Goal: Transaction & Acquisition: Purchase product/service

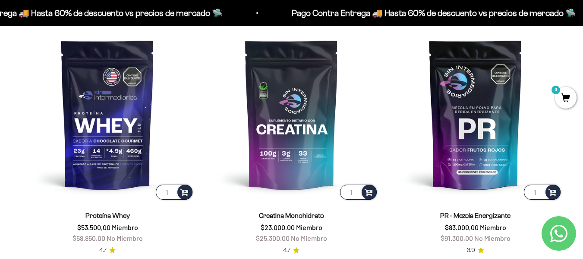
scroll to position [342, 0]
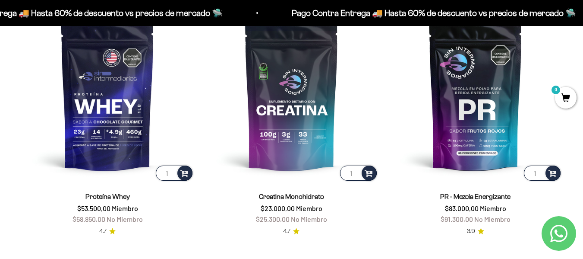
click at [124, 220] on span "No Miembro" at bounding box center [125, 219] width 36 height 8
click at [123, 211] on span "Miembro" at bounding box center [125, 208] width 26 height 8
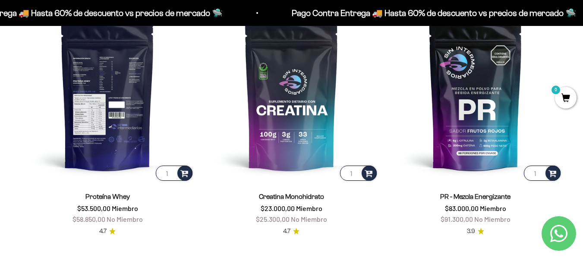
click at [118, 125] on img at bounding box center [108, 95] width 174 height 174
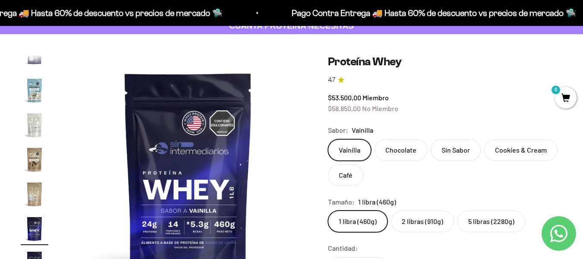
scroll to position [0, 4139]
click at [420, 226] on label "2 libras (910g)" at bounding box center [422, 221] width 63 height 22
click at [328, 210] on input "2 libras (910g)" at bounding box center [328, 210] width 0 height 0
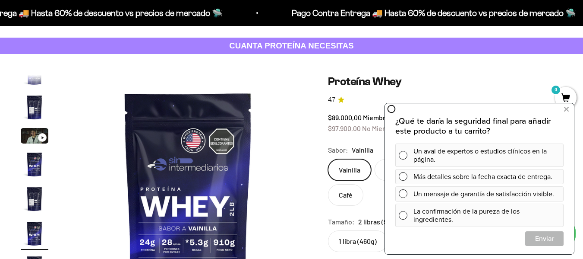
scroll to position [55, 0]
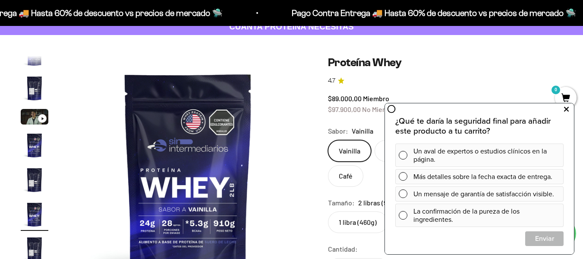
click at [562, 111] on button at bounding box center [567, 109] width 16 height 14
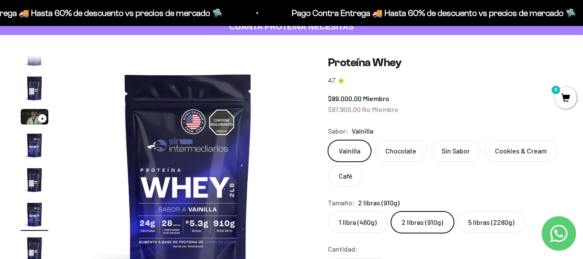
click at [406, 156] on label "Chocolate" at bounding box center [401, 151] width 53 height 22
click at [328, 140] on input "Chocolate" at bounding box center [328, 139] width 0 height 0
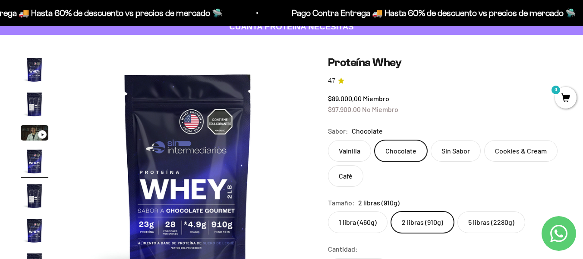
click at [359, 145] on label "Vainilla" at bounding box center [349, 151] width 43 height 22
click at [328, 140] on input "Vainilla" at bounding box center [328, 139] width 0 height 0
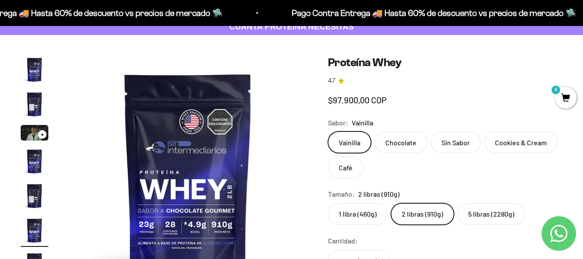
scroll to position [16, 0]
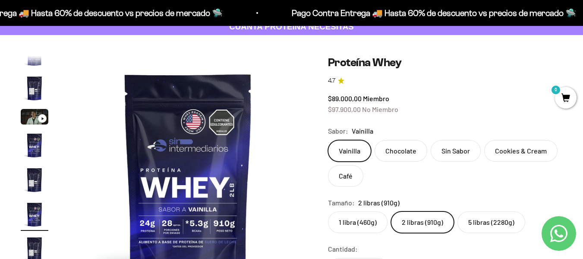
click at [389, 155] on label "Chocolate" at bounding box center [401, 151] width 53 height 22
click at [328, 140] on input "Chocolate" at bounding box center [328, 139] width 0 height 0
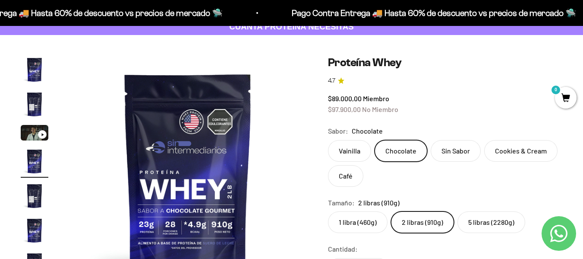
click at [357, 148] on label "Vainilla" at bounding box center [349, 151] width 43 height 22
click at [328, 140] on input "Vainilla" at bounding box center [328, 139] width 0 height 0
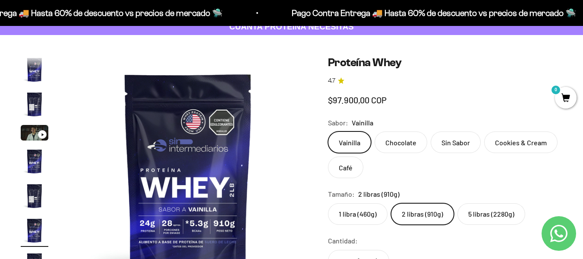
scroll to position [16, 0]
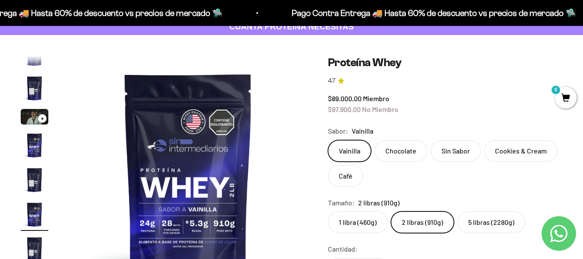
click at [389, 149] on label "Chocolate" at bounding box center [401, 151] width 53 height 22
click at [328, 140] on input "Chocolate" at bounding box center [328, 139] width 0 height 0
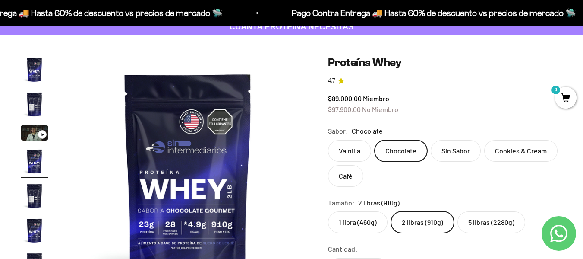
click at [342, 153] on label "Vainilla" at bounding box center [349, 151] width 43 height 22
click at [328, 140] on input "Vainilla" at bounding box center [328, 139] width 0 height 0
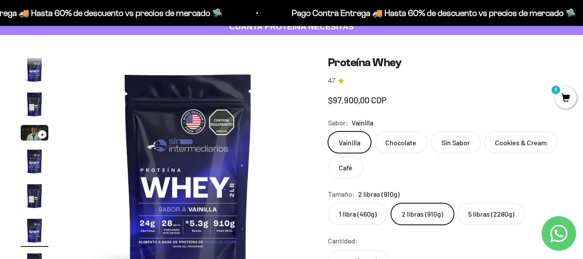
scroll to position [16, 0]
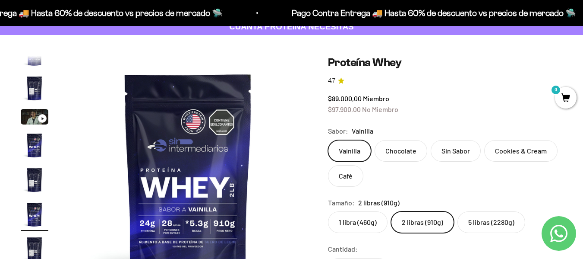
click at [367, 158] on label "Vainilla" at bounding box center [349, 151] width 43 height 22
click at [328, 140] on input "Vainilla" at bounding box center [328, 139] width 0 height 0
click at [382, 157] on label "Chocolate" at bounding box center [401, 151] width 53 height 22
click at [328, 140] on input "Chocolate" at bounding box center [328, 139] width 0 height 0
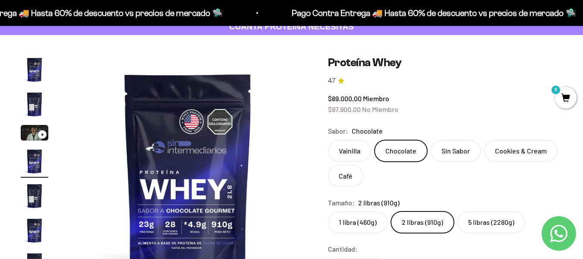
click at [358, 153] on label "Vainilla" at bounding box center [349, 151] width 43 height 22
click at [328, 140] on input "Vainilla" at bounding box center [328, 139] width 0 height 0
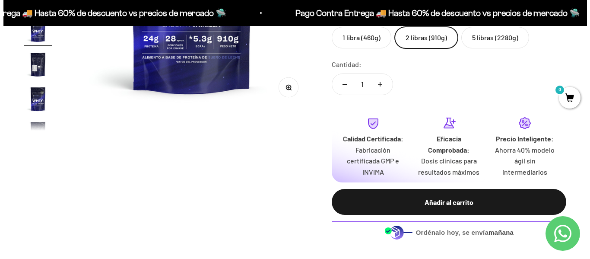
scroll to position [253, 0]
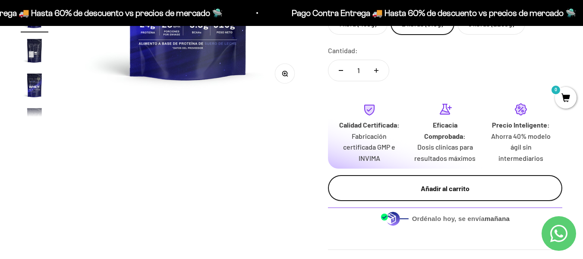
click at [487, 193] on div "Añadir al carrito" at bounding box center [445, 188] width 200 height 11
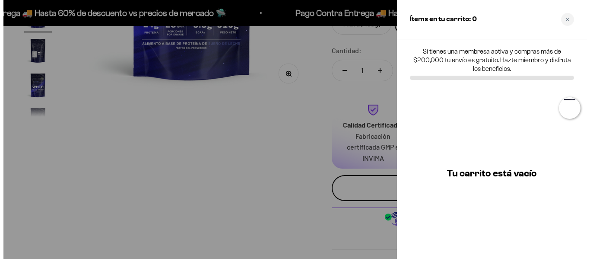
scroll to position [0, 1235]
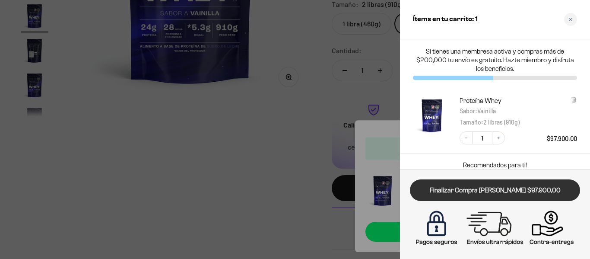
click at [476, 189] on link "Finalizar Compra [PERSON_NAME] $97.900,00" at bounding box center [495, 190] width 170 height 22
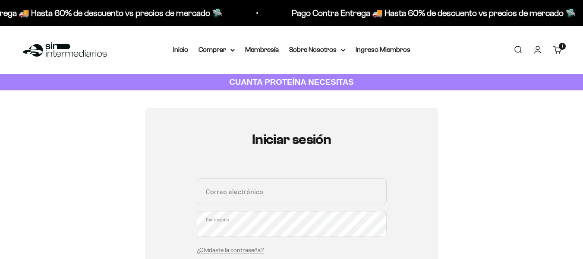
click at [256, 193] on input "Correo electrónico" at bounding box center [292, 191] width 190 height 26
type input "marianaloaizaloaiza91@gmail.com"
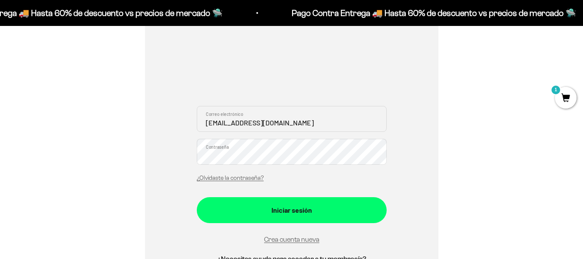
scroll to position [136, 0]
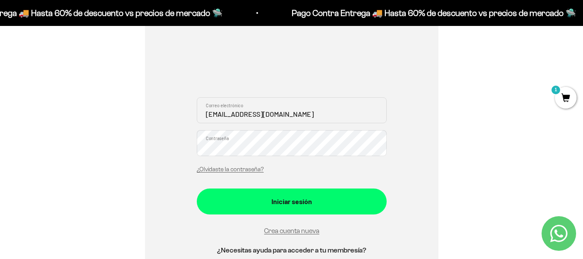
click at [197, 188] on button "Iniciar sesión" at bounding box center [292, 201] width 190 height 26
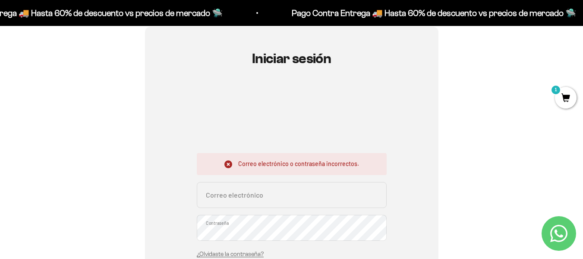
scroll to position [84, 0]
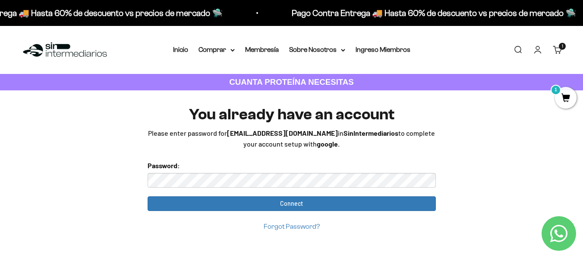
click at [148, 196] on input "Connect" at bounding box center [292, 203] width 288 height 15
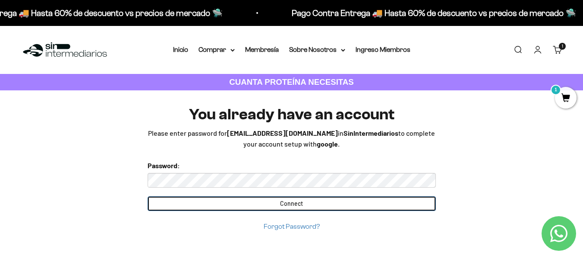
click at [296, 206] on input "Connect" at bounding box center [292, 203] width 288 height 15
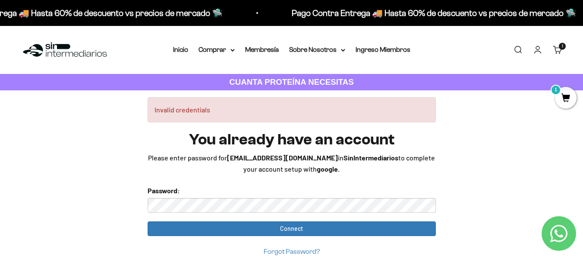
click at [148, 221] on input "Connect" at bounding box center [292, 228] width 288 height 15
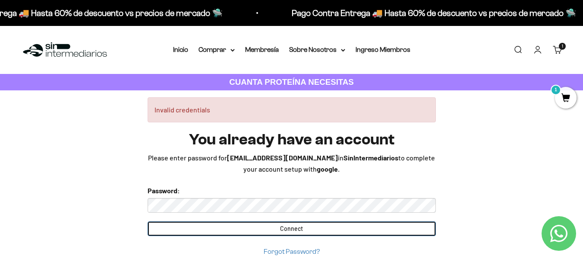
click at [210, 232] on input "Connect" at bounding box center [292, 228] width 288 height 15
click at [193, 235] on input "Connect" at bounding box center [292, 228] width 288 height 15
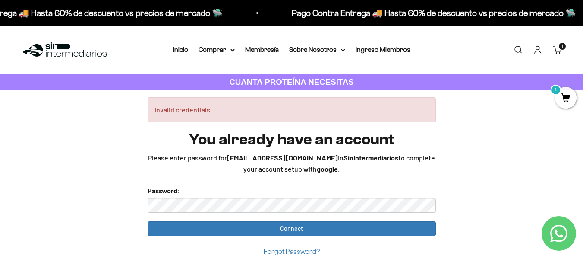
click at [148, 221] on input "Connect" at bounding box center [292, 228] width 288 height 15
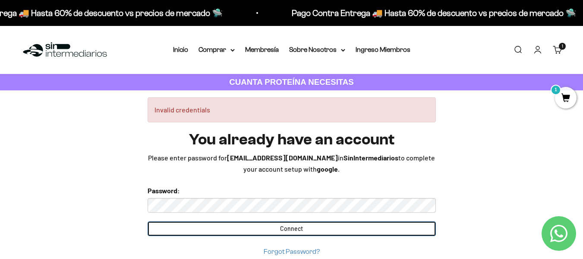
click at [228, 228] on input "Connect" at bounding box center [292, 228] width 288 height 15
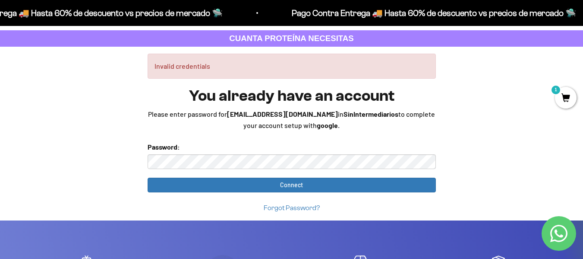
scroll to position [52, 0]
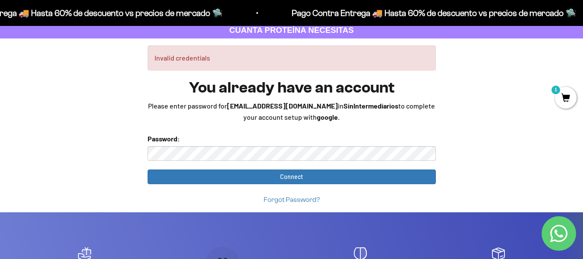
click at [288, 198] on link "Forgot Password?" at bounding box center [292, 199] width 56 height 7
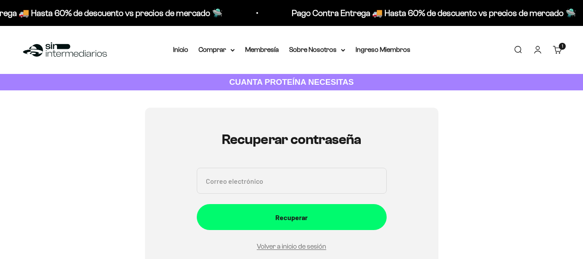
scroll to position [97, 0]
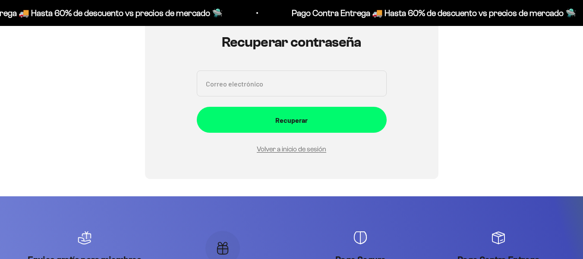
click at [301, 87] on input "Correo electrónico" at bounding box center [292, 83] width 190 height 26
type input "[EMAIL_ADDRESS][DOMAIN_NAME]"
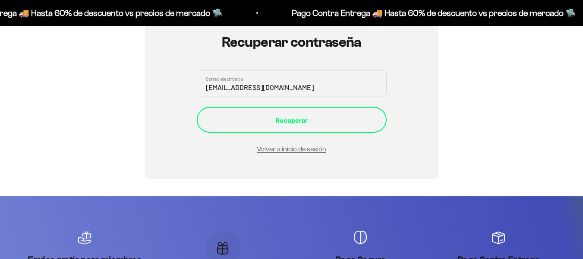
click at [307, 120] on div "Recuperar" at bounding box center [291, 119] width 155 height 11
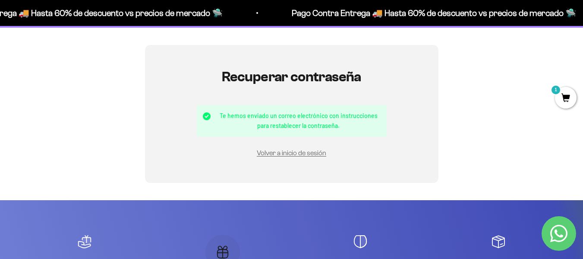
scroll to position [85, 0]
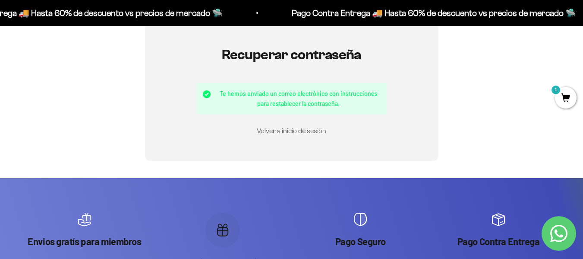
click at [274, 128] on link "Volver a inicio de sesión" at bounding box center [292, 130] width 70 height 7
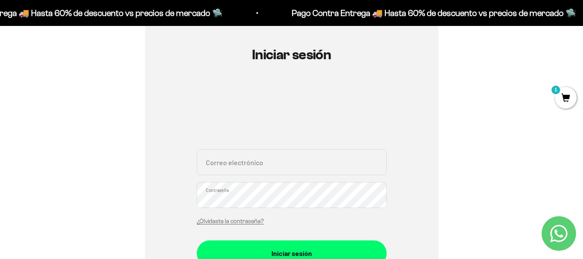
click at [264, 160] on input "Correo electrónico" at bounding box center [292, 162] width 190 height 26
type input "marianaloaizaloaiza91@gmail.com"
click at [197, 240] on button "Iniciar sesión" at bounding box center [292, 253] width 190 height 26
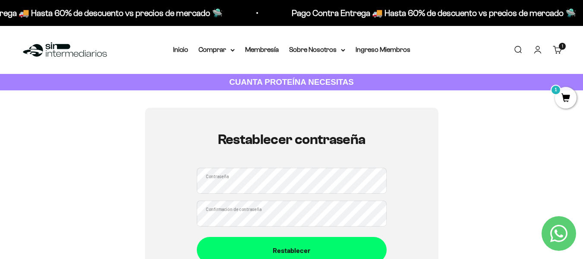
click at [197, 237] on button "Restablecer" at bounding box center [292, 250] width 190 height 26
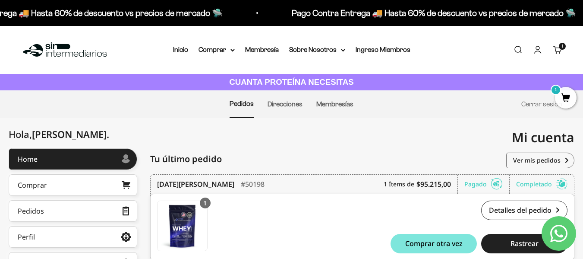
drag, startPoint x: 589, startPoint y: 87, endPoint x: 589, endPoint y: 67, distance: 19.9
click at [583, 67] on html "Ir al contenido Pago Contra Entrega 🚚 Hasta 60% de descuento vs precios de merc…" at bounding box center [291, 230] width 583 height 460
click at [93, 176] on link "Comprar" at bounding box center [73, 185] width 129 height 22
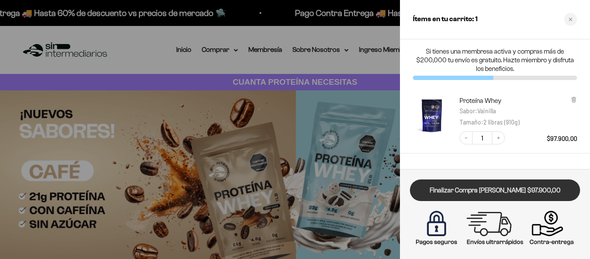
click at [520, 190] on link "Finalizar Compra Segura $97.900,00" at bounding box center [495, 190] width 170 height 22
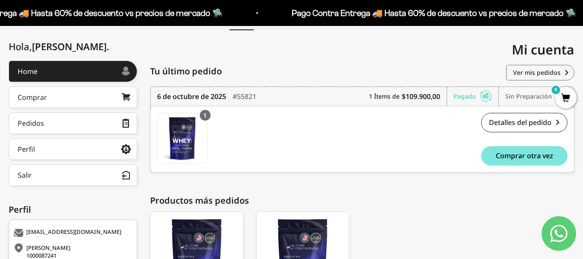
scroll to position [87, 0]
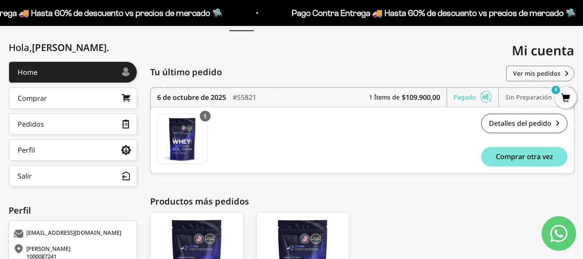
drag, startPoint x: 589, startPoint y: 88, endPoint x: 589, endPoint y: 133, distance: 45.8
click at [583, 133] on html "Ir al contenido Pago Contra Entrega 🚚 Hasta 60% de descuento vs precios de merc…" at bounding box center [291, 143] width 583 height 460
click at [73, 118] on link "Pedidos" at bounding box center [73, 124] width 129 height 22
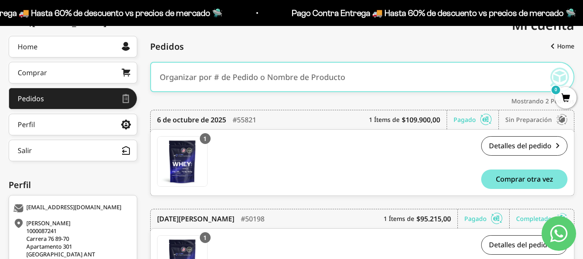
scroll to position [196, 0]
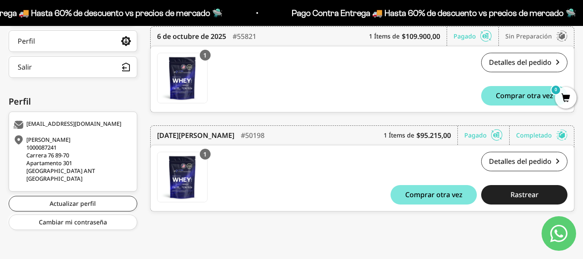
drag, startPoint x: 589, startPoint y: 105, endPoint x: 589, endPoint y: 212, distance: 106.2
click at [583, 212] on html "Ir al contenido Pago Contra Entrega 🚚 Hasta 60% de descuento vs precios de merc…" at bounding box center [291, 31] width 583 height 454
click at [498, 164] on link "Detalles del pedido" at bounding box center [524, 161] width 86 height 19
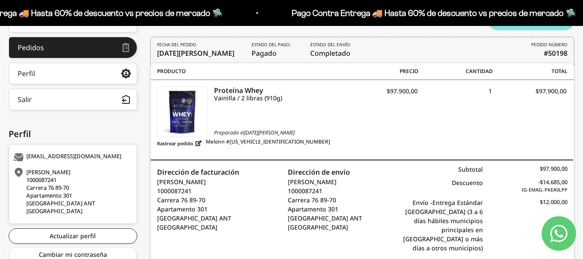
scroll to position [157, 0]
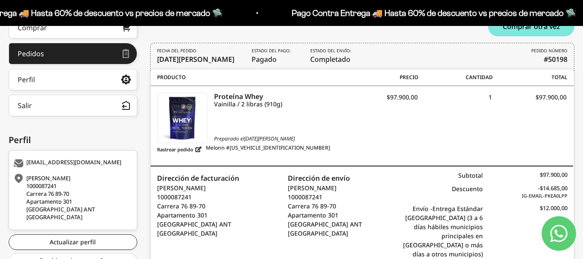
drag, startPoint x: 589, startPoint y: 39, endPoint x: 585, endPoint y: 120, distance: 80.4
click at [583, 120] on html "Ir al contenido Pago Contra Entrega 🚚 Hasta 60% de descuento vs precios [PERSON…" at bounding box center [291, 85] width 583 height 484
click at [188, 152] on link "Rastrear pedido" at bounding box center [179, 149] width 44 height 11
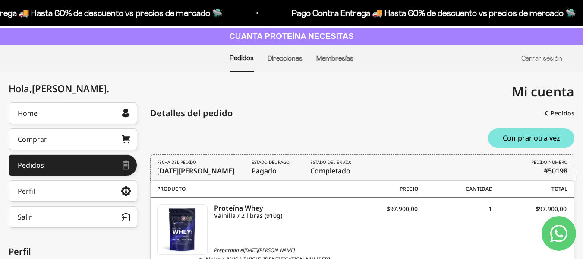
scroll to position [39, 0]
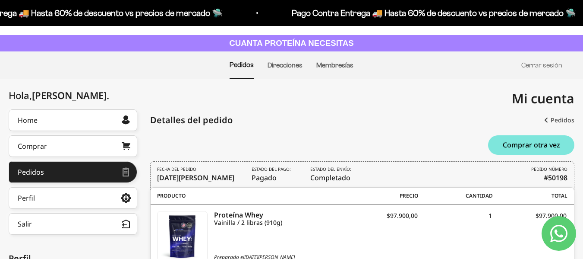
click at [568, 122] on link "Pedidos" at bounding box center [559, 120] width 30 height 16
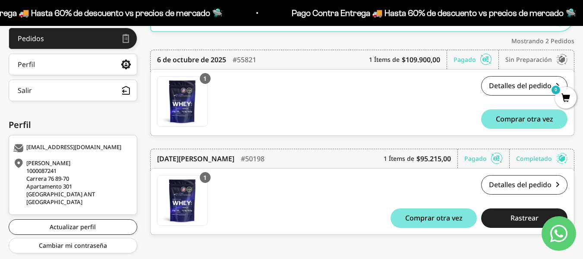
scroll to position [176, 0]
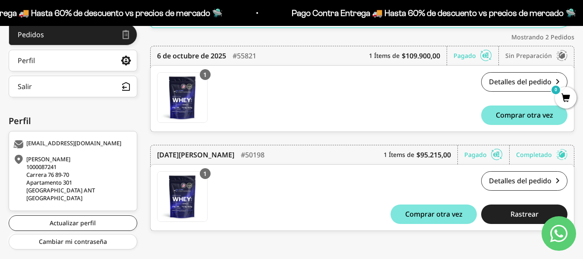
drag, startPoint x: 589, startPoint y: 73, endPoint x: 585, endPoint y: 167, distance: 94.2
click at [583, 167] on html "Ir al contenido Pago Contra Entrega 🚚 Hasta 60% de descuento vs precios [PERSON…" at bounding box center [291, 51] width 583 height 454
